Goal: Check status: Check status

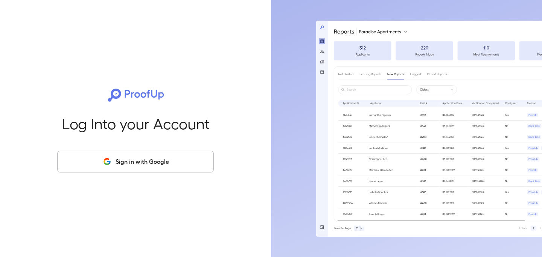
click at [138, 162] on button "Sign in with Google" at bounding box center [135, 162] width 156 height 22
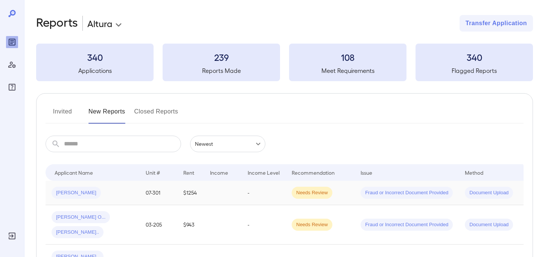
click at [98, 185] on td "[PERSON_NAME]" at bounding box center [93, 193] width 94 height 24
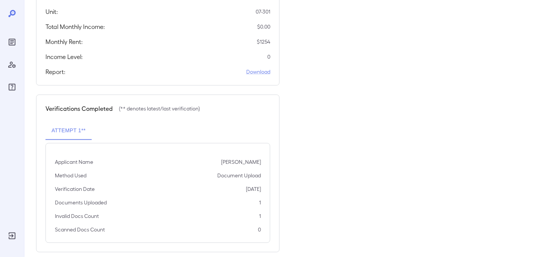
scroll to position [169, 0]
